Goal: Task Accomplishment & Management: Use online tool/utility

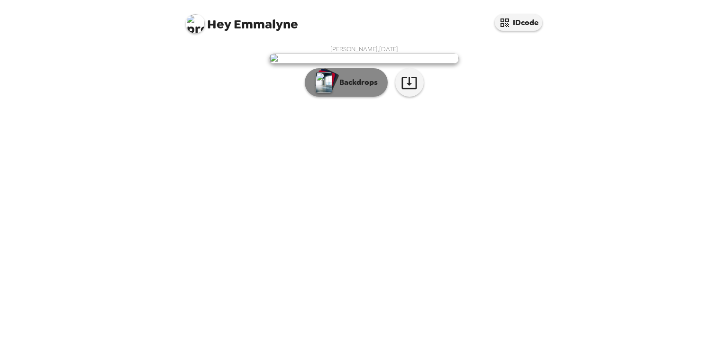
click at [368, 97] on button "Backdrops" at bounding box center [346, 82] width 83 height 28
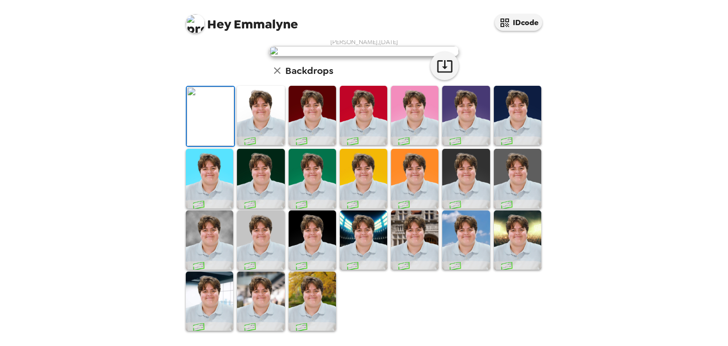
scroll to position [218, 0]
click at [316, 303] on img at bounding box center [312, 300] width 47 height 59
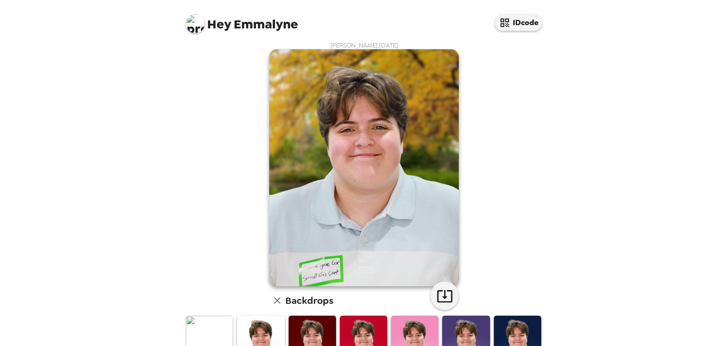
scroll to position [4, 0]
click at [436, 289] on icon "button" at bounding box center [444, 296] width 17 height 17
